Goal: Find specific page/section: Find specific page/section

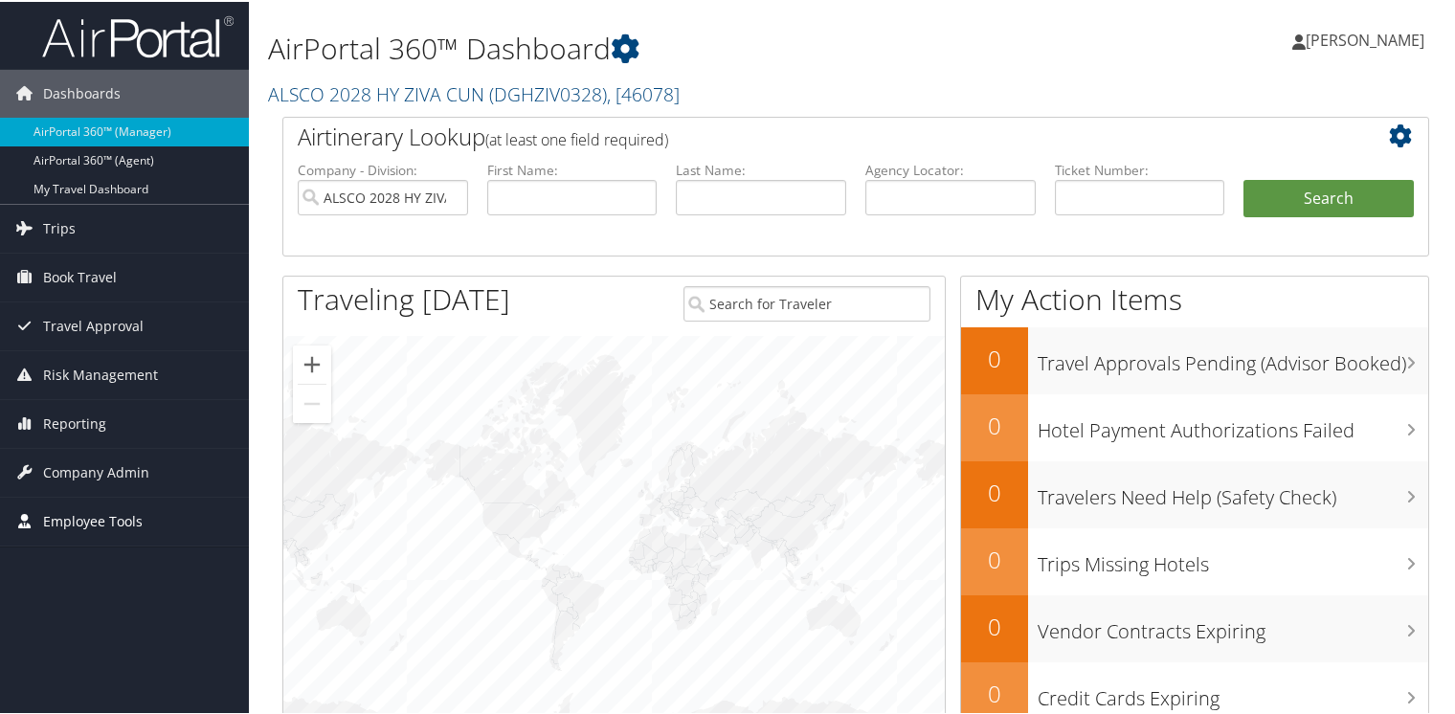
click at [61, 519] on span "Employee Tools" at bounding box center [93, 520] width 100 height 48
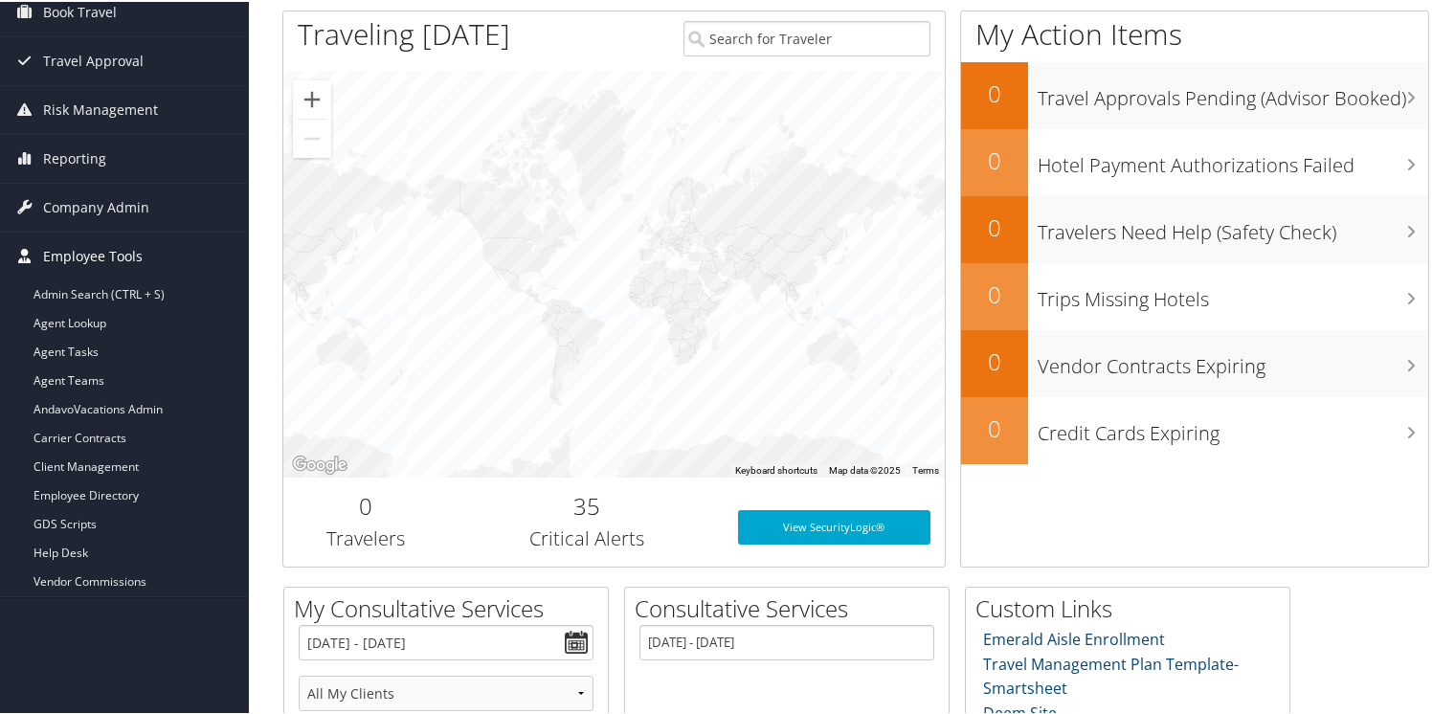
scroll to position [287, 0]
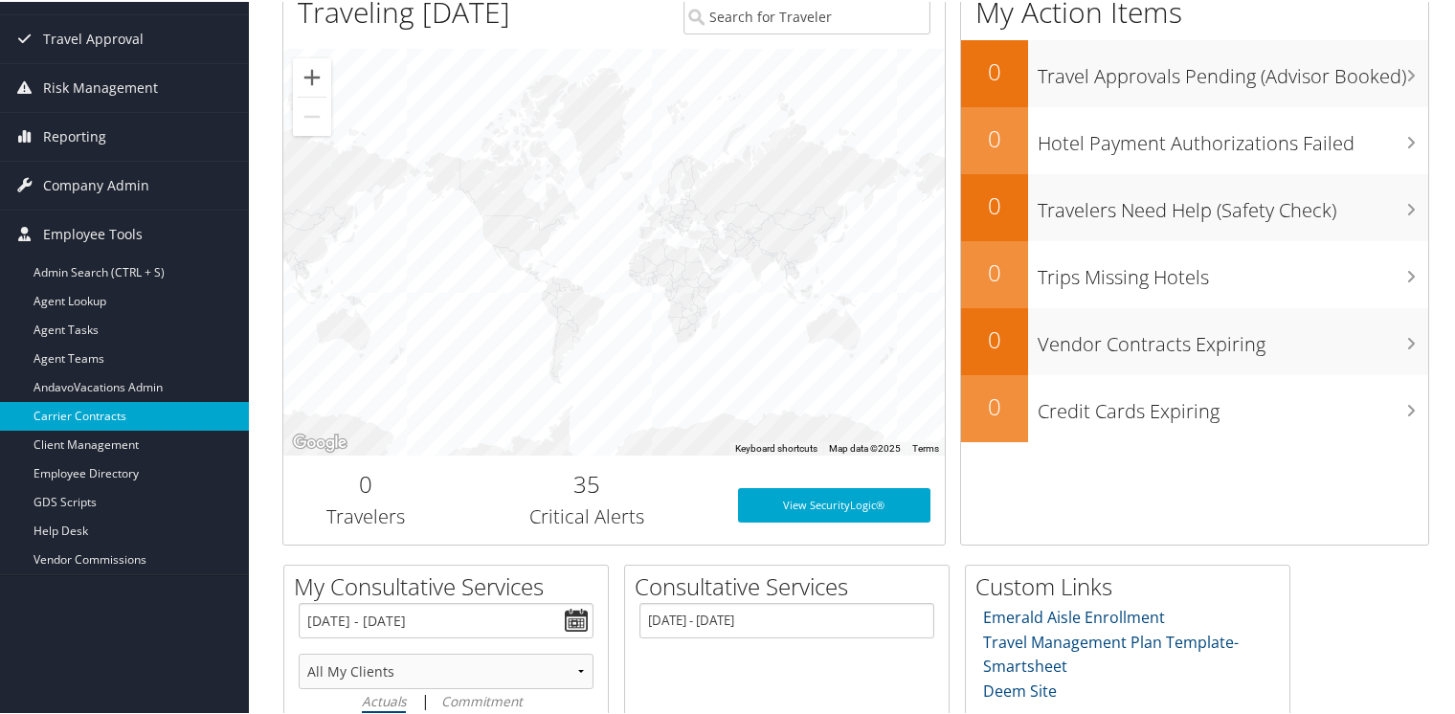
click at [63, 419] on link "Carrier Contracts" at bounding box center [124, 414] width 249 height 29
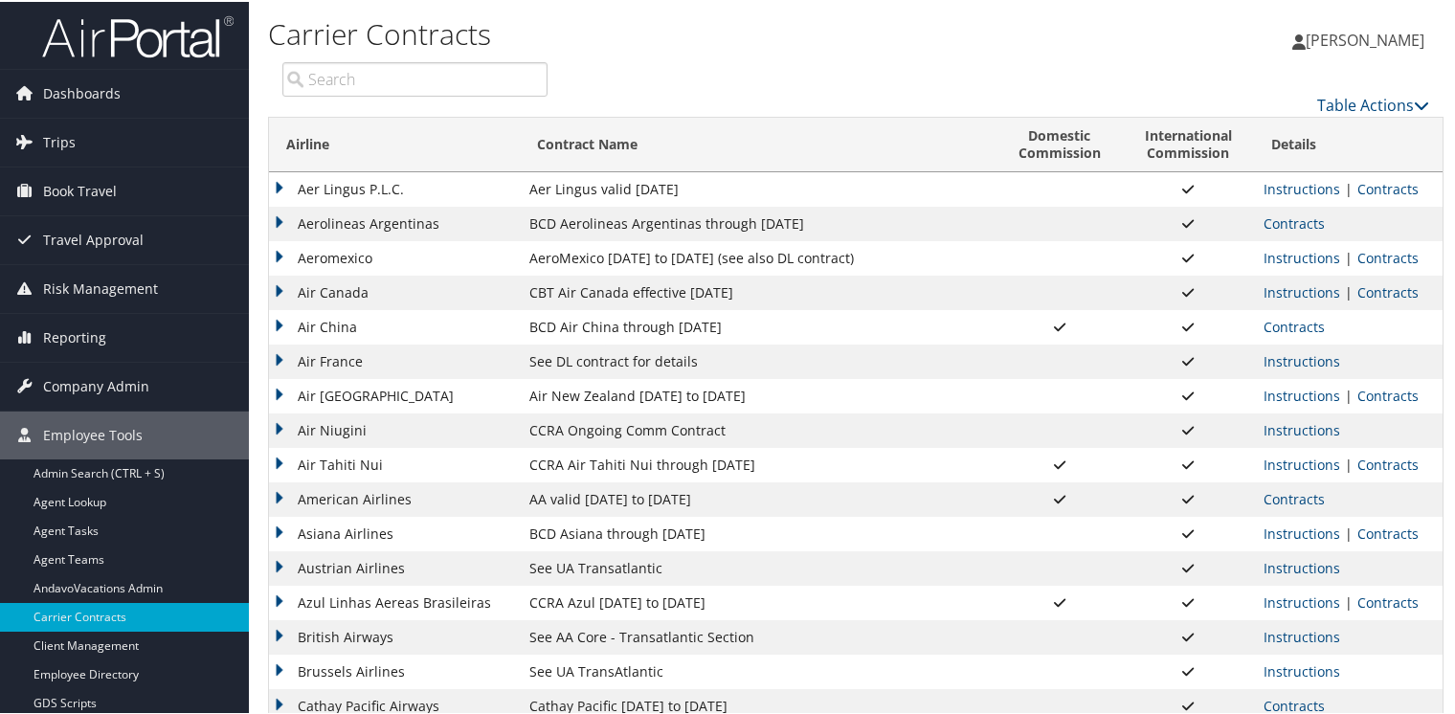
click at [371, 76] on input "search" at bounding box center [414, 77] width 265 height 34
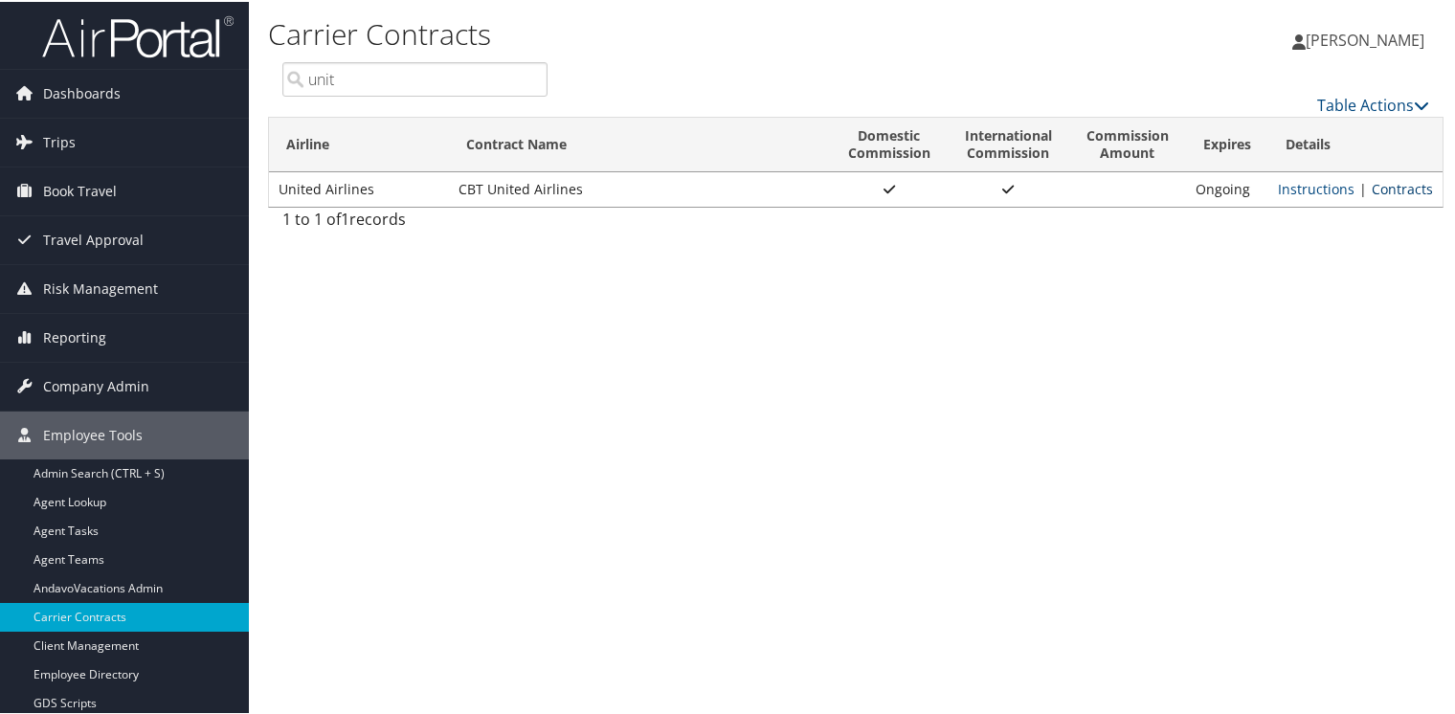
type input "unit"
click at [1391, 182] on link "Contracts" at bounding box center [1402, 187] width 61 height 18
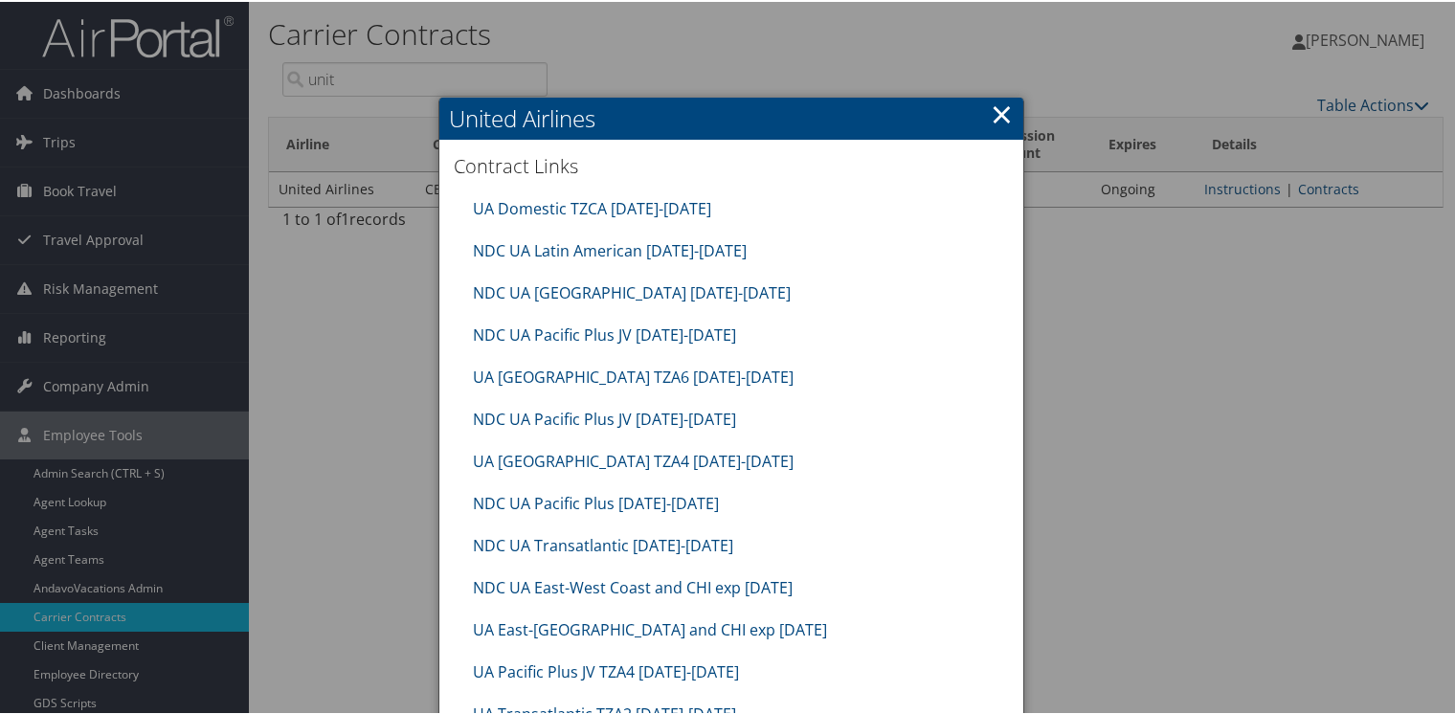
click at [998, 112] on link "×" at bounding box center [1002, 112] width 22 height 38
